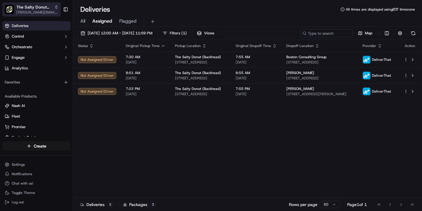
click at [27, 9] on span "The Salty Donut (Buckhead)" at bounding box center [33, 7] width 35 height 6
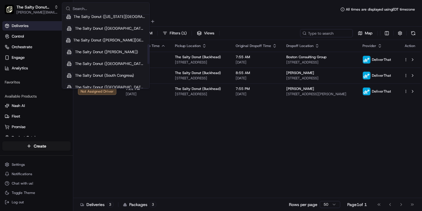
scroll to position [141, 0]
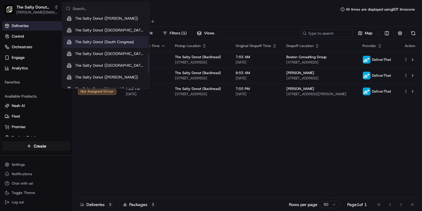
click at [118, 43] on span "The Salty Donut (South Congress)" at bounding box center [104, 41] width 59 height 5
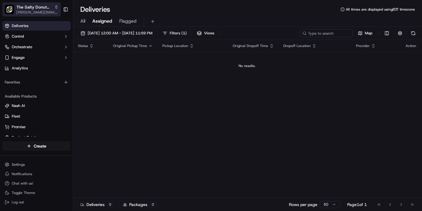
click at [36, 16] on button "The Salty Donut (South Congress) [PERSON_NAME][EMAIL_ADDRESS][DOMAIN_NAME]" at bounding box center [31, 9] width 58 height 14
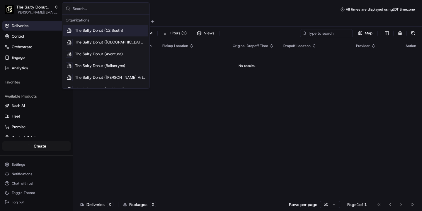
click at [196, 14] on div "All Assigned Flagged" at bounding box center [247, 20] width 349 height 13
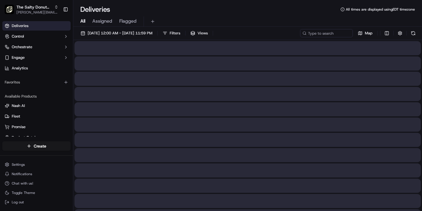
click at [82, 20] on span "All" at bounding box center [82, 21] width 5 height 7
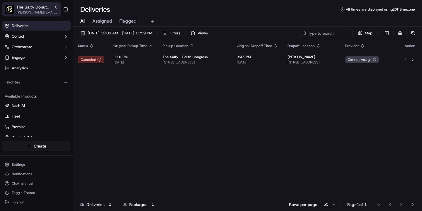
click at [39, 9] on span "The Salty Donut (South Congress)" at bounding box center [33, 7] width 35 height 6
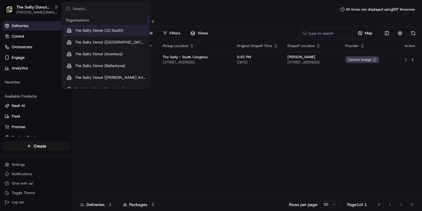
click at [169, 140] on div "Status Original Pickup Time Pickup Location Original Dropoff Time Dropoff Locat…" at bounding box center [247, 119] width 348 height 158
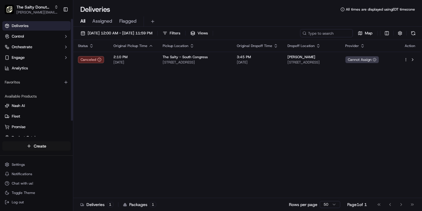
click at [35, 145] on html "The Salty Donut (South Congress) [PERSON_NAME][EMAIL_ADDRESS][DOMAIN_NAME] Togg…" at bounding box center [211, 105] width 422 height 211
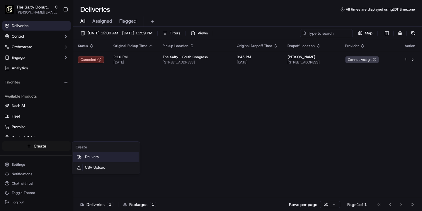
click at [96, 158] on link "Delivery" at bounding box center [105, 156] width 65 height 11
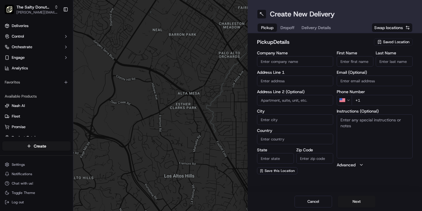
click at [397, 41] on span "Saved Location" at bounding box center [396, 41] width 26 height 5
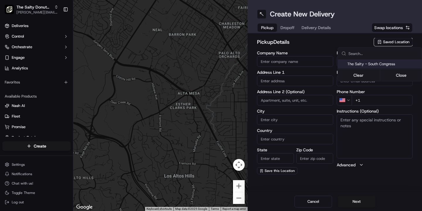
click at [376, 65] on span "The Salty - South Congress" at bounding box center [383, 63] width 72 height 5
type input "The Salty - South Congress"
type input "[STREET_ADDRESS]"
type input "Austin"
type input "US"
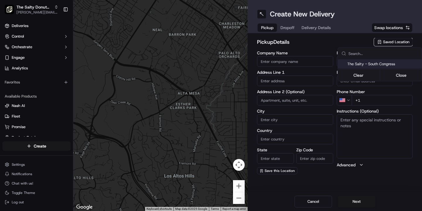
type input "[GEOGRAPHIC_DATA]"
type input "78704"
type input "[PHONE_NUMBER]"
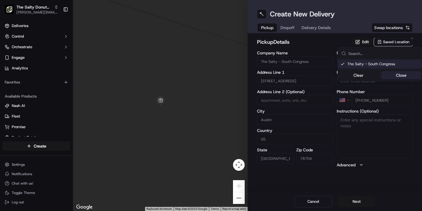
click at [398, 76] on button "Close" at bounding box center [401, 75] width 40 height 8
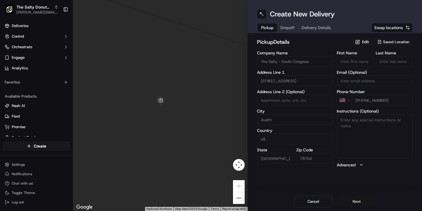
click at [353, 202] on button "Next" at bounding box center [357, 201] width 38 height 12
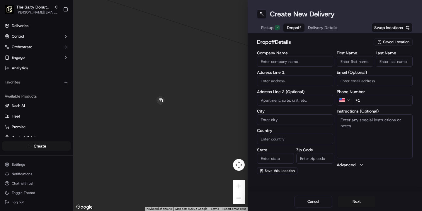
click at [286, 62] on input "Company Name" at bounding box center [295, 61] width 76 height 11
type input "Apple"
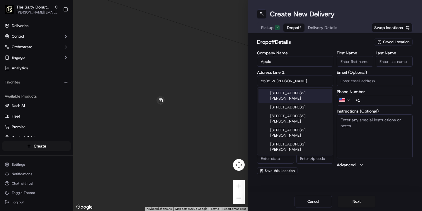
click at [288, 93] on div "[STREET_ADDRESS][PERSON_NAME]" at bounding box center [295, 96] width 73 height 14
type input "[STREET_ADDRESS][PERSON_NAME]"
type input "Austin"
type input "[GEOGRAPHIC_DATA]"
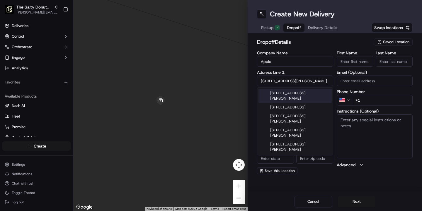
type input "78727"
type input "[STREET_ADDRESS][PERSON_NAME]"
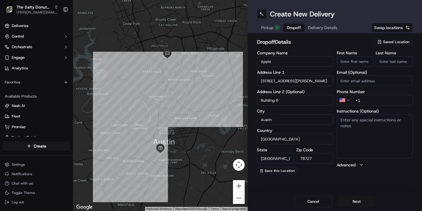
type input "Building 6"
click at [361, 120] on textarea "Instructions (Optional)" at bounding box center [375, 136] width 76 height 44
type textarea "Please handle with care. Contact"
click at [364, 99] on input "+1" at bounding box center [382, 100] width 61 height 11
paste input "[PHONE_NUMBER]"
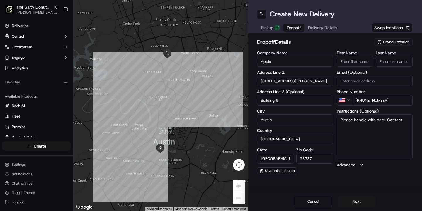
type input "[PHONE_NUMBER]"
click at [347, 60] on input "First Name" at bounding box center [355, 61] width 37 height 11
type input "[PERSON_NAME]"
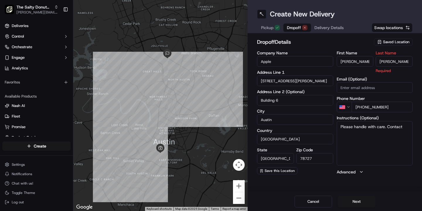
type input "[PERSON_NAME]"
click at [403, 127] on textarea "Please handle with care. Contact" at bounding box center [375, 143] width 76 height 44
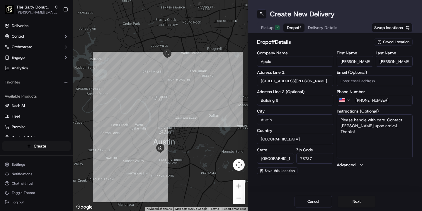
type textarea "Please handle with care. Contact [PERSON_NAME] upon arrival. Thanks!"
click at [354, 203] on button "Next" at bounding box center [357, 201] width 38 height 12
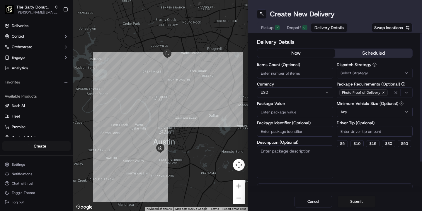
click at [369, 53] on button "scheduled" at bounding box center [374, 53] width 78 height 9
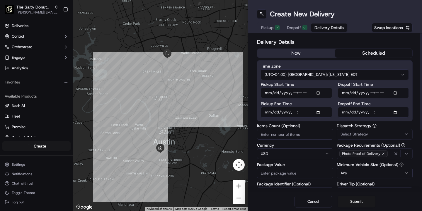
click at [313, 75] on html "The Salty Donut (South Congress) [PERSON_NAME][EMAIL_ADDRESS][DOMAIN_NAME] Togg…" at bounding box center [211, 105] width 422 height 211
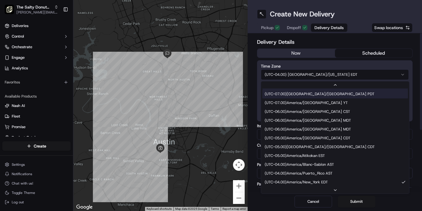
scroll to position [35, 0]
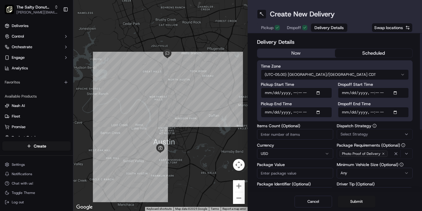
click at [345, 93] on input "Dropoff Start Time" at bounding box center [373, 92] width 71 height 11
type input "[DATE]T08:45"
click at [342, 113] on input "Dropoff End Time" at bounding box center [373, 112] width 71 height 11
type input "[DATE]T08:55"
click at [359, 135] on span "Select Strategy" at bounding box center [355, 133] width 28 height 5
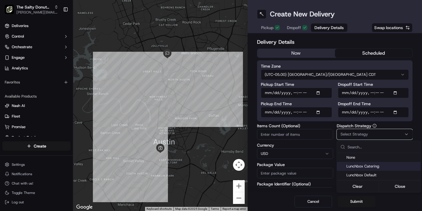
click at [362, 166] on span "Lunchbox Catering" at bounding box center [383, 165] width 72 height 5
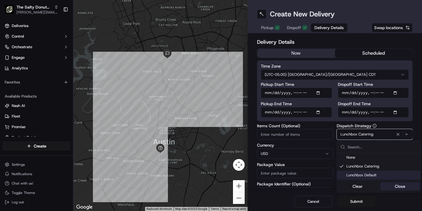
click at [398, 187] on button "Close" at bounding box center [400, 186] width 40 height 8
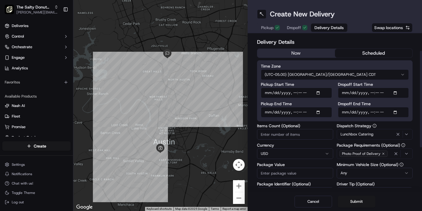
scroll to position [56, 0]
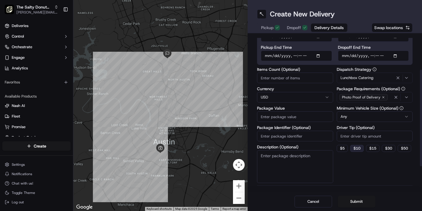
click at [360, 149] on button "$ 10" at bounding box center [356, 148] width 13 height 7
type input "10"
click at [290, 155] on textarea "Description (Optional)" at bounding box center [295, 166] width 76 height 33
type textarea "Donuts"
click at [274, 117] on input "Package Value" at bounding box center [295, 116] width 76 height 11
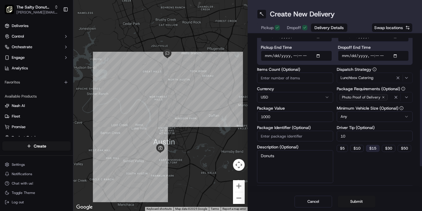
type input "1000"
click at [375, 147] on button "$ 15" at bounding box center [372, 148] width 13 height 7
type input "15"
click at [357, 175] on div "Dispatch Strategy Lunchbox Catering Package Requirements (Optional) Photo Proof…" at bounding box center [375, 125] width 76 height 116
click at [354, 199] on button "Submit" at bounding box center [357, 201] width 38 height 12
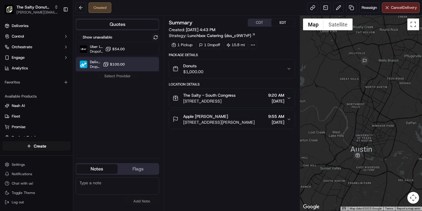
click at [127, 65] on div "DeliverThat Dropoff ETA - $100.00" at bounding box center [118, 64] width 84 height 14
click at [121, 75] on button "Assign Provider" at bounding box center [118, 75] width 42 height 7
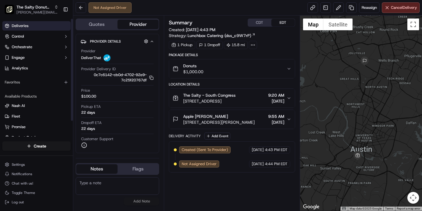
click at [32, 25] on link "Deliveries" at bounding box center [36, 25] width 68 height 9
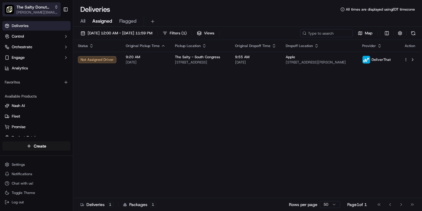
click at [40, 9] on span "The Salty Donut (South Congress)" at bounding box center [33, 7] width 35 height 6
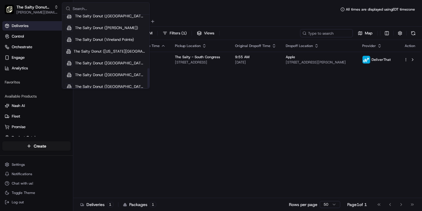
scroll to position [196, 0]
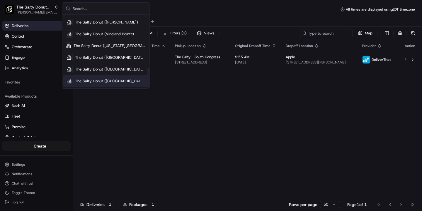
click at [103, 82] on span "The Salty Donut ([GEOGRAPHIC_DATA])" at bounding box center [110, 80] width 71 height 5
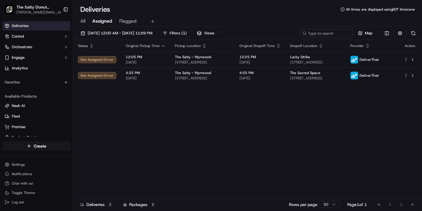
click at [83, 21] on span "All" at bounding box center [82, 21] width 5 height 7
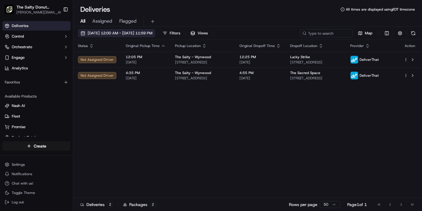
click at [104, 32] on span "[DATE] 12:00 AM - [DATE] 11:59 PM" at bounding box center [120, 32] width 65 height 5
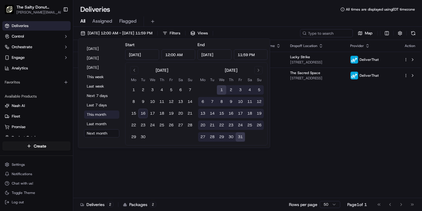
click at [99, 116] on button "This month" at bounding box center [101, 114] width 35 height 8
type input "[DATE]"
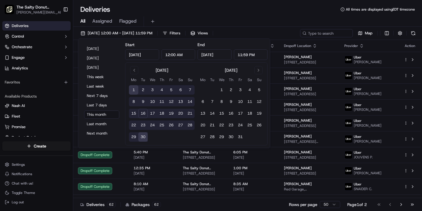
click at [226, 9] on div "Deliveries All times are displayed using EDT timezone" at bounding box center [247, 9] width 349 height 9
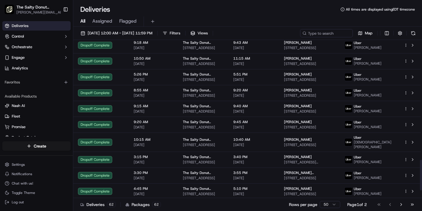
scroll to position [656, 0]
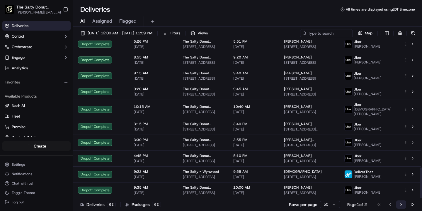
click at [401, 203] on button "Go to next page" at bounding box center [401, 204] width 10 height 8
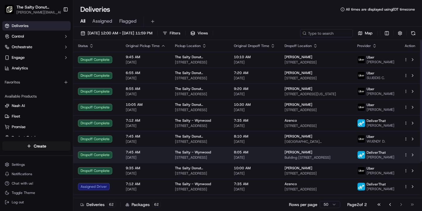
scroll to position [47, 0]
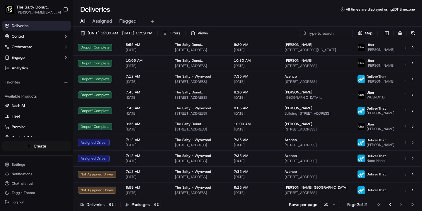
click at [42, 146] on html "The Salty Donut (Wynwood) [PERSON_NAME][EMAIL_ADDRESS][DOMAIN_NAME] Toggle Side…" at bounding box center [211, 105] width 422 height 211
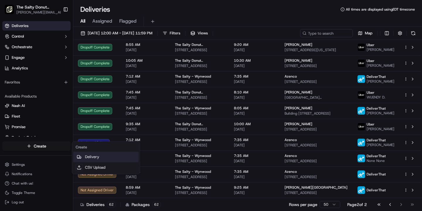
click at [91, 157] on link "Delivery" at bounding box center [105, 156] width 65 height 11
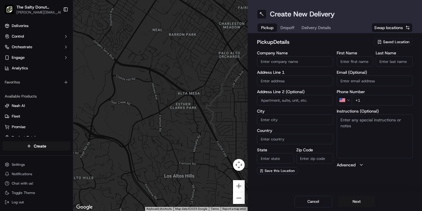
click at [390, 40] on span "Saved Location" at bounding box center [396, 41] width 26 height 5
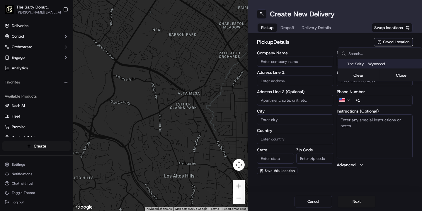
click at [371, 63] on span "The Salty - Wynwood" at bounding box center [383, 63] width 72 height 5
type input "The Salty - Wynwood"
type input "[STREET_ADDRESS]"
type input "#107"
type input "[GEOGRAPHIC_DATA]"
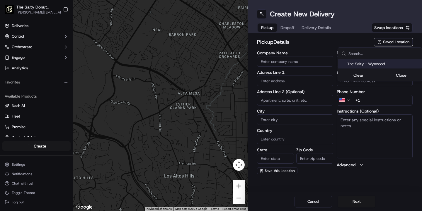
type input "US"
type input "FL"
type input "33127"
type input "[PHONE_NUMBER]"
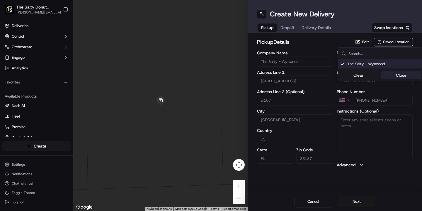
click at [407, 76] on button "Close" at bounding box center [401, 75] width 40 height 8
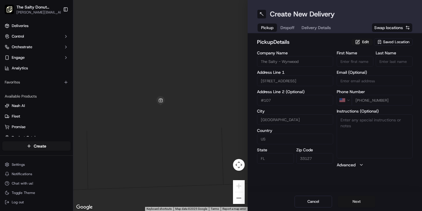
click at [359, 203] on button "Next" at bounding box center [357, 201] width 38 height 12
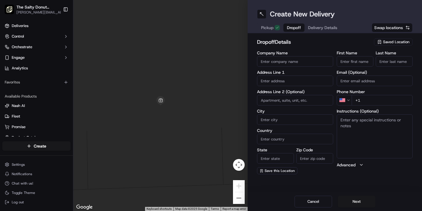
click at [294, 64] on input "Company Name" at bounding box center [295, 61] width 76 height 11
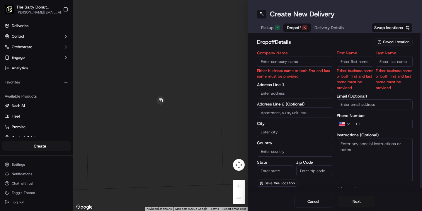
click at [267, 92] on input "text" at bounding box center [295, 93] width 76 height 11
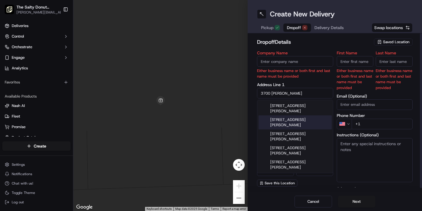
click at [284, 121] on div "[STREET_ADDRESS][PERSON_NAME]" at bounding box center [295, 122] width 73 height 14
type input "[STREET_ADDRESS][PERSON_NAME]"
type input "Hollywood"
type input "[GEOGRAPHIC_DATA]"
type input "FL"
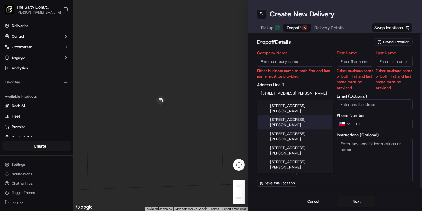
type input "33021"
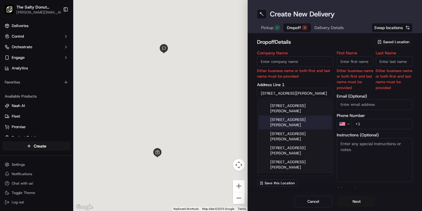
type input "[STREET_ADDRESS][PERSON_NAME]"
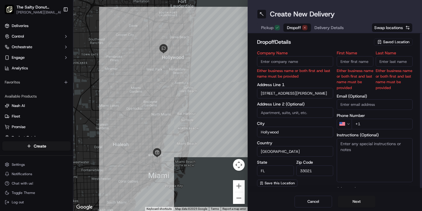
click at [352, 146] on textarea "Instructions (Optional)" at bounding box center [375, 160] width 76 height 44
type textarea "Please handle with care. Contact"
click at [353, 59] on input "First Name" at bounding box center [355, 61] width 37 height 11
type input "[PERSON_NAME]"
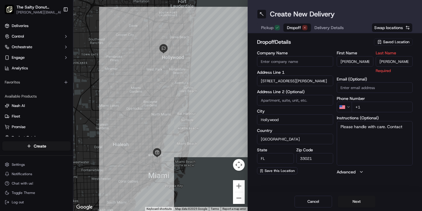
type input "[PERSON_NAME]"
click at [367, 108] on div "First Name [PERSON_NAME] Last Name [PERSON_NAME] Required Email (Optional) Phon…" at bounding box center [375, 113] width 76 height 124
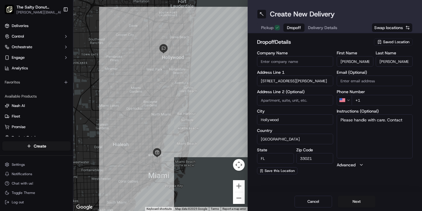
paste input "[PHONE_NUMBER]"
type input "[PHONE_NUMBER]"
click at [406, 120] on textarea "Please handle with care. Contact" at bounding box center [375, 136] width 76 height 44
type textarea "Please handle with care. Contact [PERSON_NAME] upon arrival. Thanks!"
click at [354, 202] on button "Next" at bounding box center [357, 201] width 38 height 12
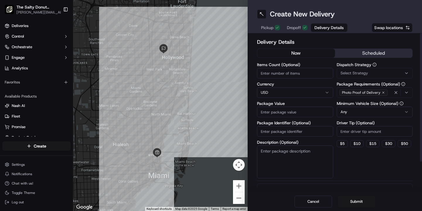
click at [367, 51] on button "scheduled" at bounding box center [374, 53] width 78 height 9
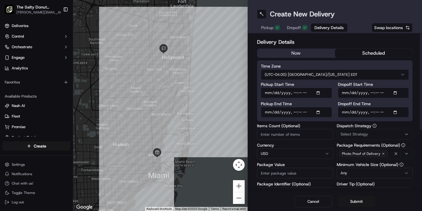
click at [344, 93] on input "Dropoff Start Time" at bounding box center [373, 92] width 71 height 11
type input "[DATE]T08:55"
click at [345, 112] on input "Dropoff End Time" at bounding box center [373, 112] width 71 height 11
type input "[DATE]T09:00"
click at [345, 133] on span "Select Strategy" at bounding box center [355, 133] width 28 height 5
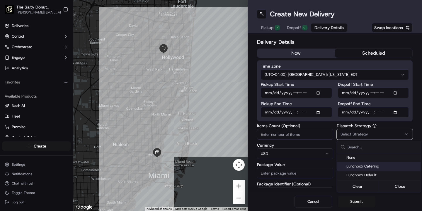
click at [355, 166] on span "Lunchbox Catering" at bounding box center [383, 165] width 72 height 5
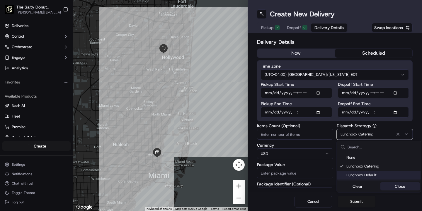
click at [399, 188] on button "Close" at bounding box center [400, 186] width 40 height 8
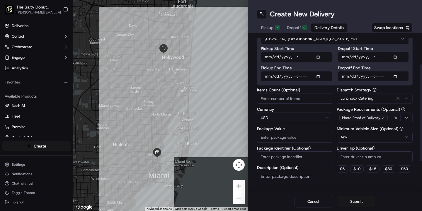
scroll to position [48, 0]
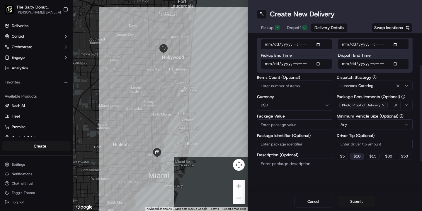
click at [360, 155] on button "$ 10" at bounding box center [356, 155] width 13 height 7
type input "10"
click at [292, 165] on textarea "Description (Optional)" at bounding box center [295, 174] width 76 height 33
type textarea "Donuts"
click at [280, 124] on input "Package Value" at bounding box center [295, 124] width 76 height 11
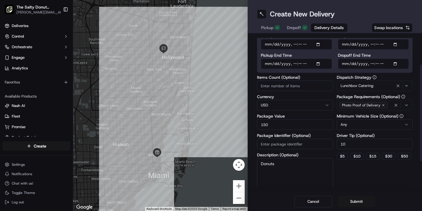
type input "150"
click at [357, 179] on div "Dispatch Strategy Lunchbox Catering Package Requirements (Optional) Photo Proof…" at bounding box center [375, 133] width 76 height 116
click at [356, 201] on button "Submit" at bounding box center [357, 201] width 38 height 12
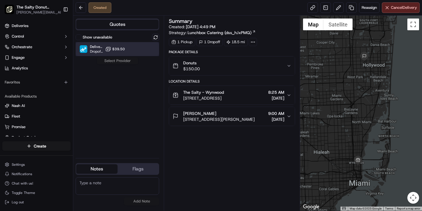
click at [138, 50] on div at bounding box center [141, 48] width 7 height 7
click at [121, 60] on button "Assign Provider" at bounding box center [118, 60] width 42 height 7
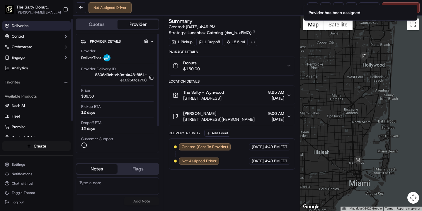
click at [29, 25] on link "Deliveries" at bounding box center [36, 25] width 68 height 9
